Goal: Task Accomplishment & Management: Use online tool/utility

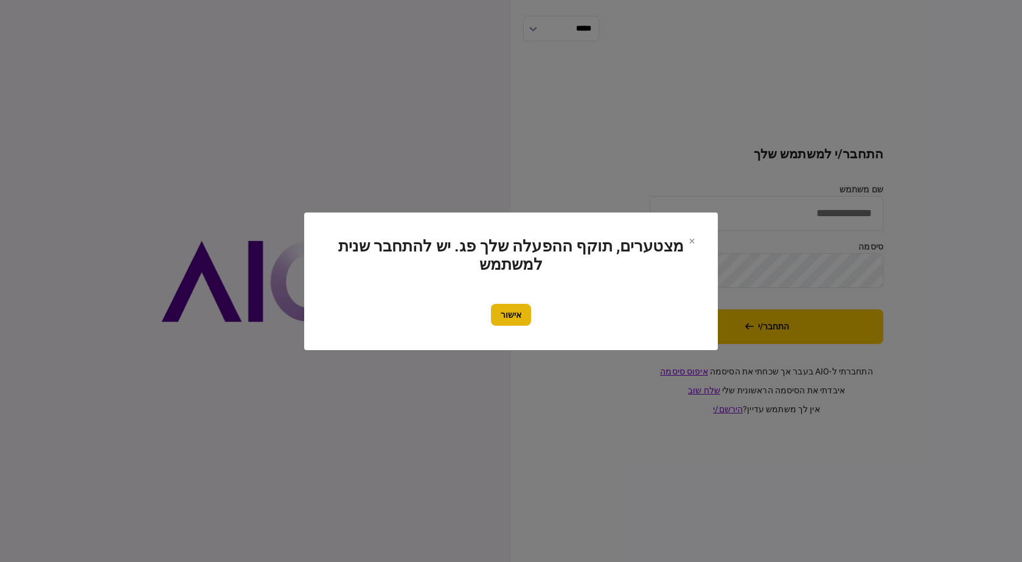
click at [521, 315] on button "אישור" at bounding box center [511, 315] width 40 height 22
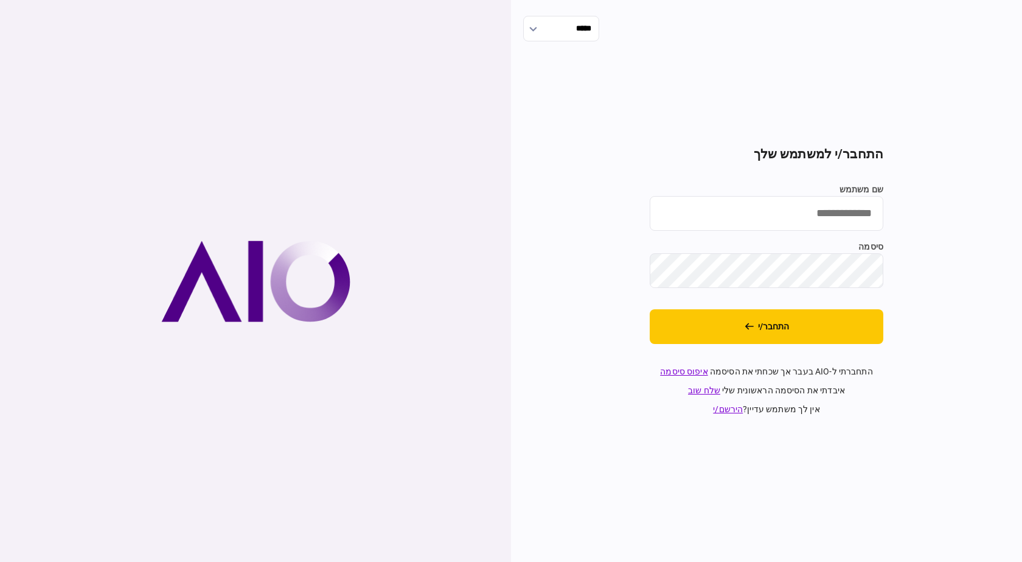
click at [829, 215] on input "שם משתמש" at bounding box center [767, 213] width 234 height 35
type input "**********"
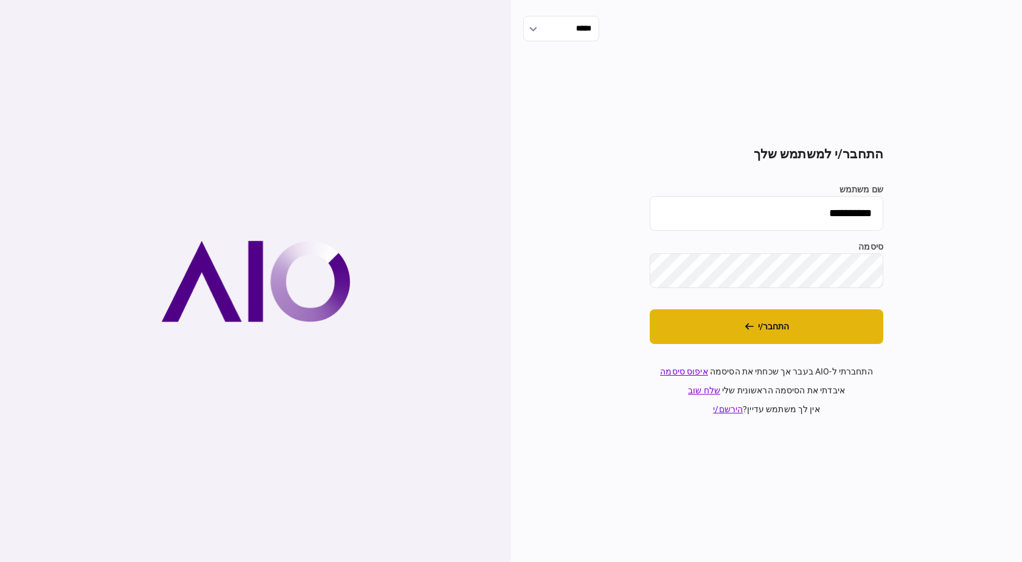
click at [793, 331] on button "התחבר/י" at bounding box center [767, 326] width 234 height 35
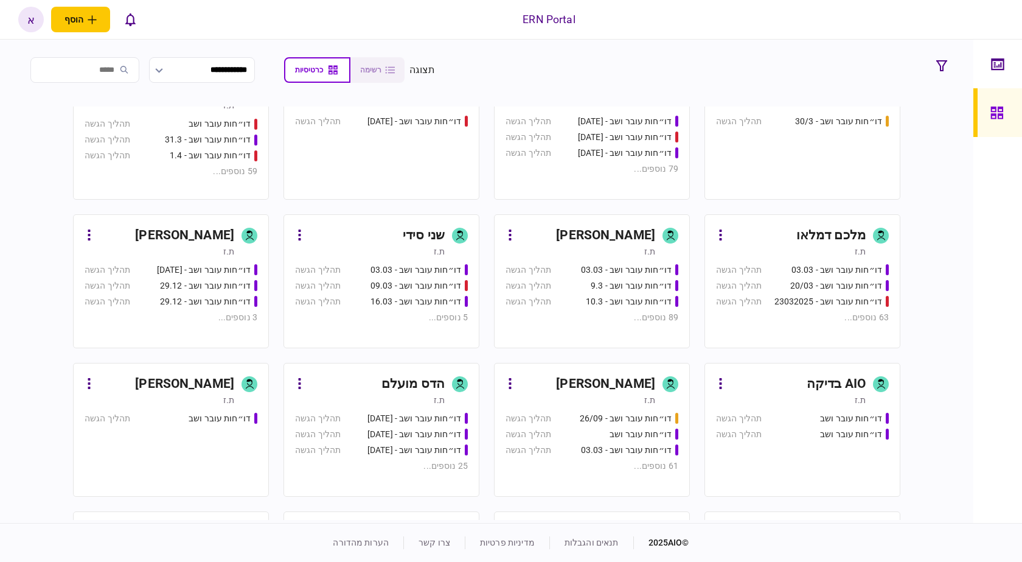
scroll to position [487, 0]
click at [618, 223] on link "איתמר שקד ת.ז דו״חות עובר ושב - 03.03 תהליך הגשה דו״חות עובר ושב - 9.3 תהליך הג…" at bounding box center [592, 281] width 196 height 134
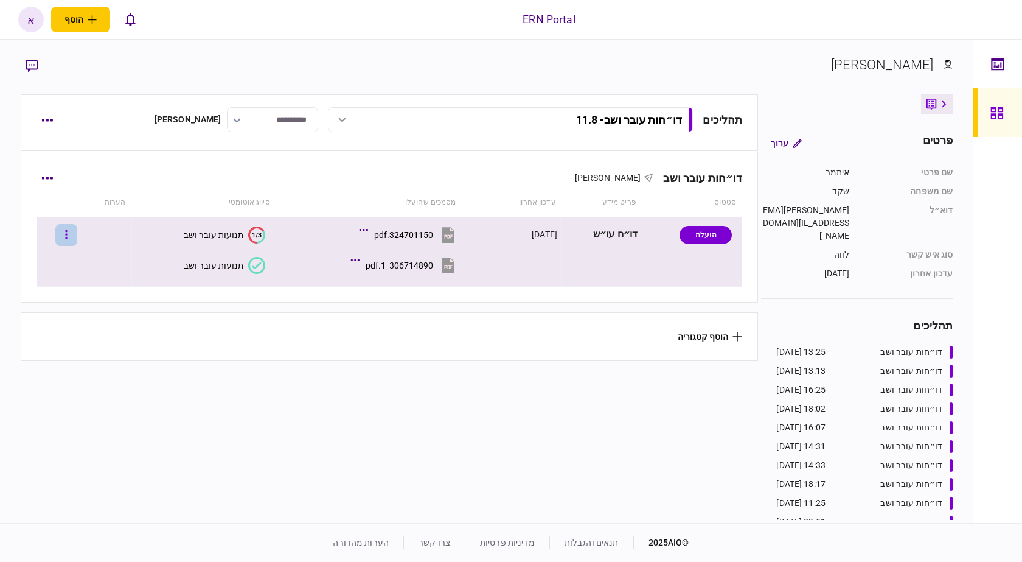
click at [68, 237] on icon "button" at bounding box center [66, 235] width 2 height 12
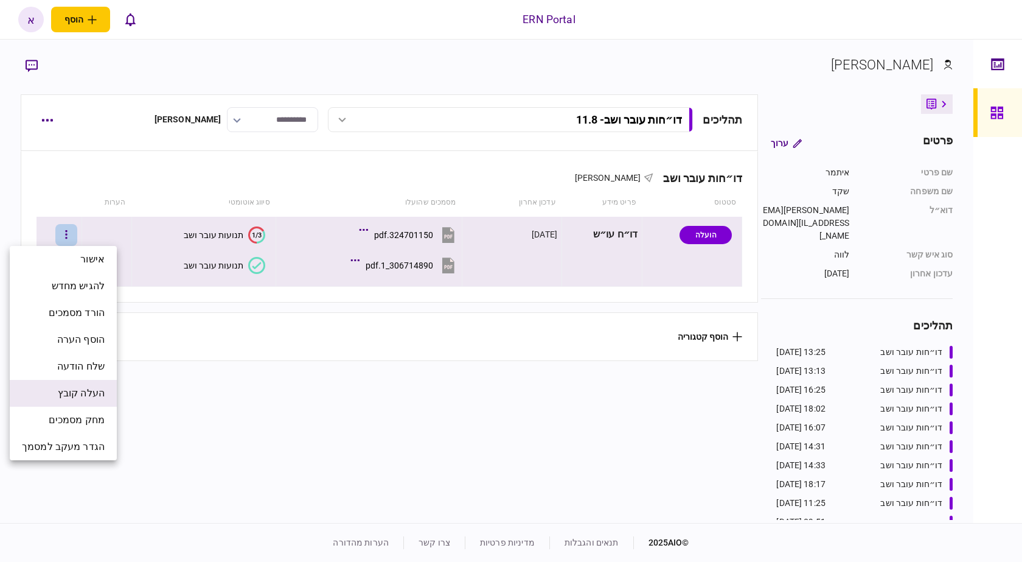
click at [94, 386] on span "העלה קובץ" at bounding box center [81, 393] width 47 height 15
